Goal: Use online tool/utility: Utilize a website feature to perform a specific function

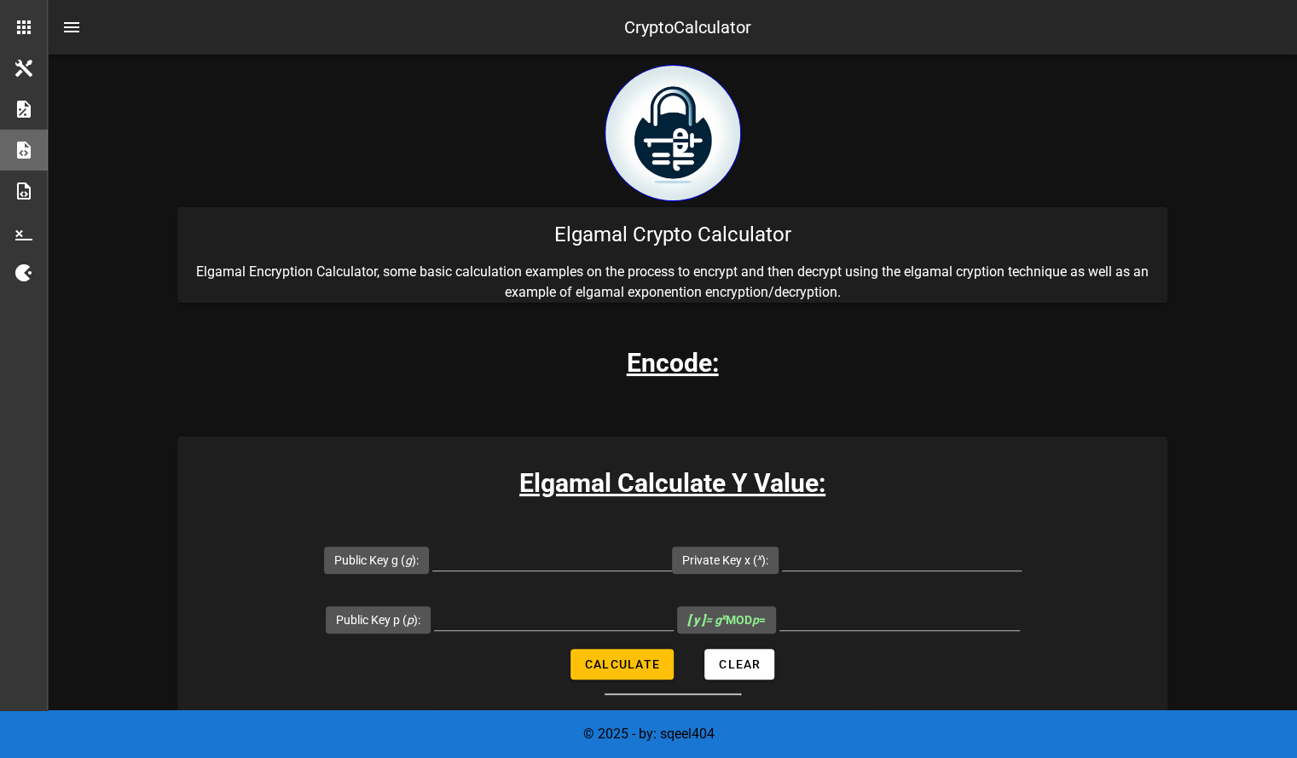
click at [619, 247] on div "Elgamal Crypto Calculator" at bounding box center [672, 234] width 990 height 55
click at [637, 238] on div "Elgamal Crypto Calculator" at bounding box center [672, 234] width 990 height 55
copy div "Elgamal Crypto Calculator"
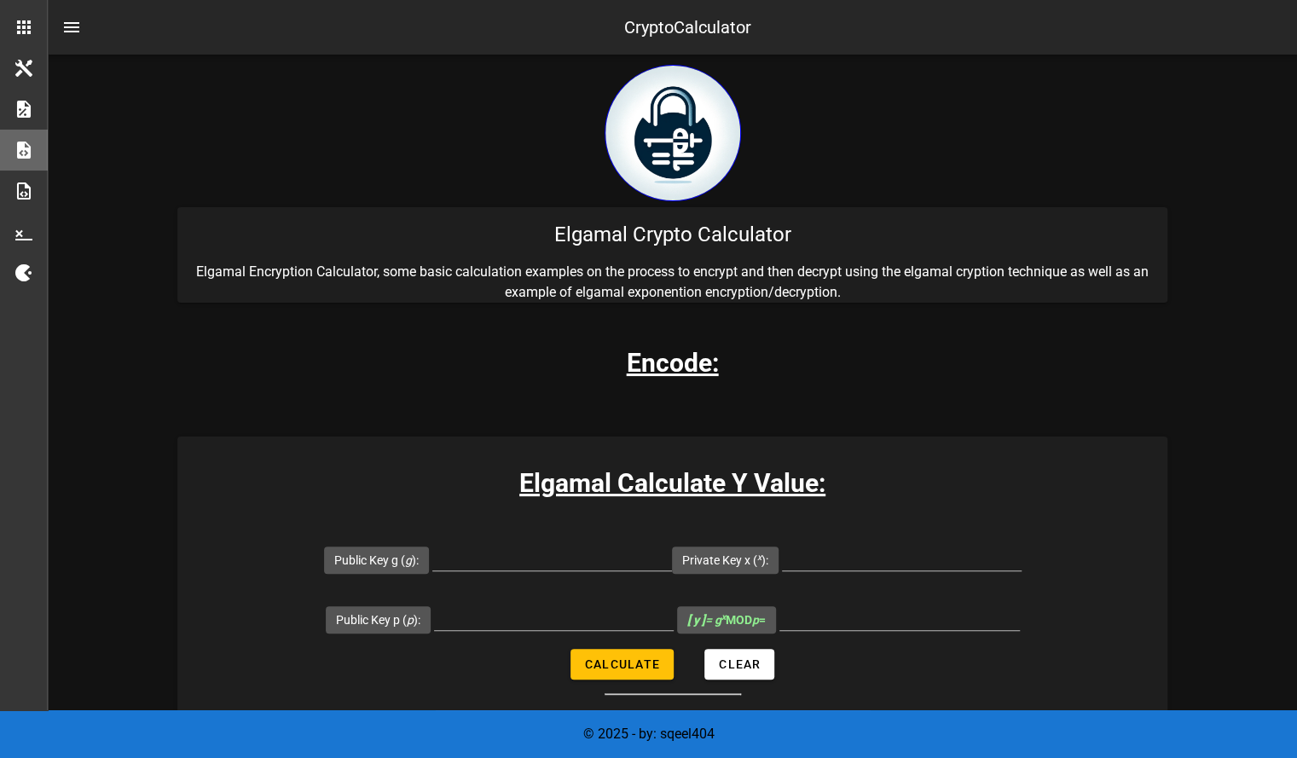
click at [690, 26] on div "CryptoCalculator" at bounding box center [687, 27] width 127 height 26
copy div "CryptoCalculator"
